Goal: Information Seeking & Learning: Find specific page/section

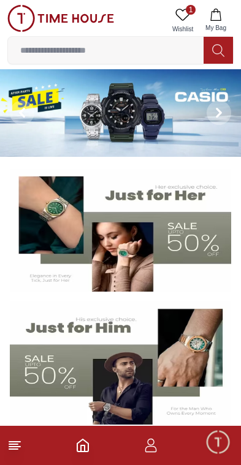
click at [206, 129] on button at bounding box center [219, 113] width 44 height 88
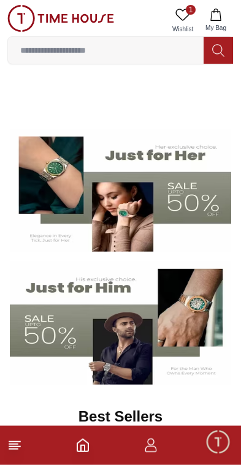
scroll to position [108, 0]
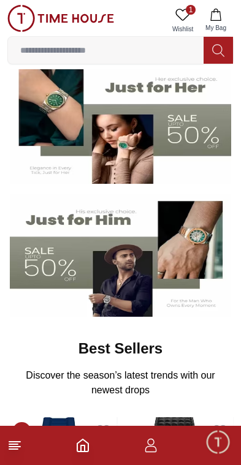
click at [193, 263] on img at bounding box center [120, 255] width 221 height 123
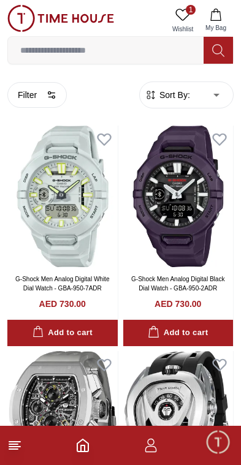
click at [47, 95] on icon "button" at bounding box center [52, 95] width 10 height 10
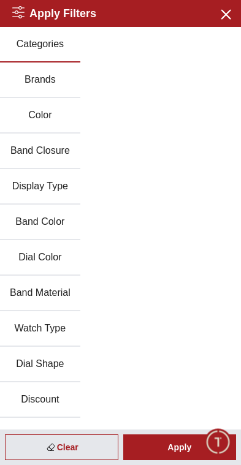
click at [51, 80] on button "Brands" at bounding box center [40, 81] width 80 height 36
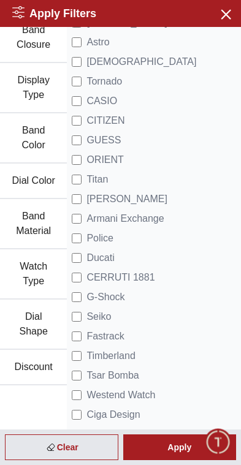
scroll to position [121, 0]
click at [192, 444] on div "Apply" at bounding box center [179, 447] width 113 height 26
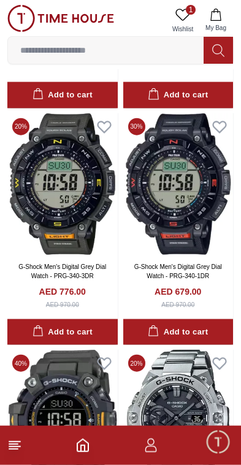
scroll to position [256, 0]
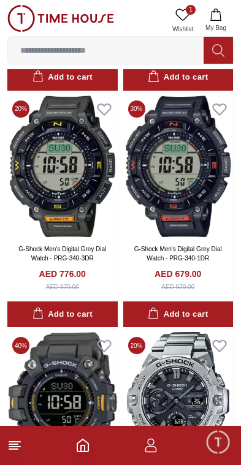
click at [18, 449] on line at bounding box center [13, 449] width 9 height 0
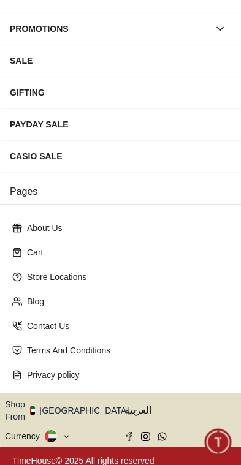
scroll to position [224, 0]
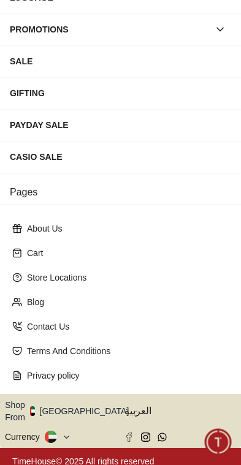
click at [77, 408] on button "Shop From [GEOGRAPHIC_DATA]" at bounding box center [71, 411] width 133 height 25
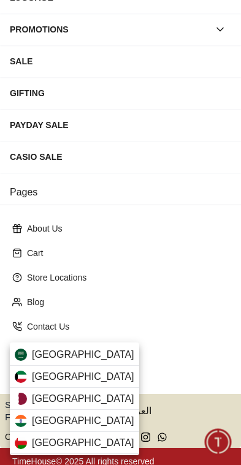
click at [87, 400] on div "[GEOGRAPHIC_DATA]" at bounding box center [74, 399] width 129 height 22
